Goal: Find specific page/section: Find specific page/section

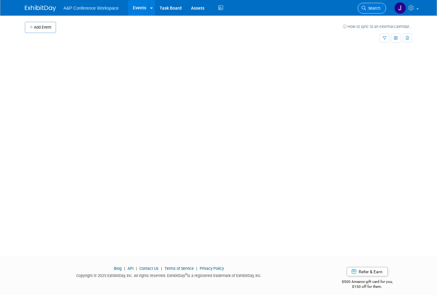
click at [371, 7] on span "Search" at bounding box center [373, 8] width 14 height 5
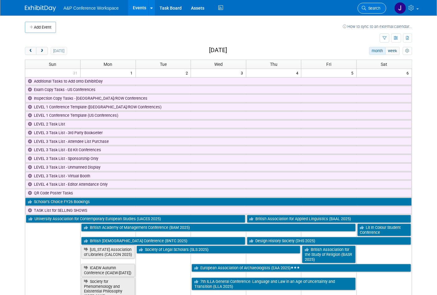
click at [371, 7] on span "Search" at bounding box center [373, 8] width 14 height 5
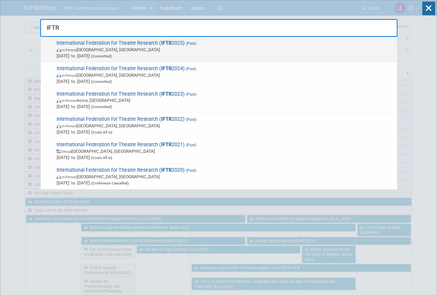
type input "IFTR"
click at [146, 49] on span "In-Person [GEOGRAPHIC_DATA], [GEOGRAPHIC_DATA]" at bounding box center [225, 50] width 337 height 6
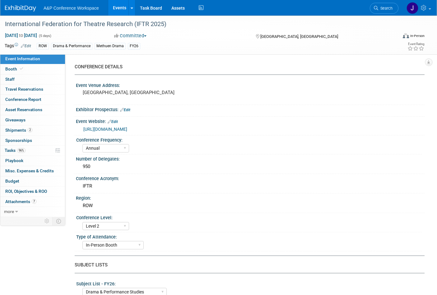
select select "Annual"
select select "Level 2"
select select "In-Person Booth"
select select "Drama & Performance Studies"
select select "Methuen Drama"
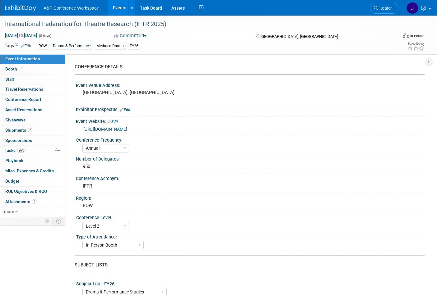
select select "Matt Hambridge"
select select "Vivien Quick"
select select "Jenny Liddiard"
select select "Networking/Commissioning"
